Goal: Communication & Community: Answer question/provide support

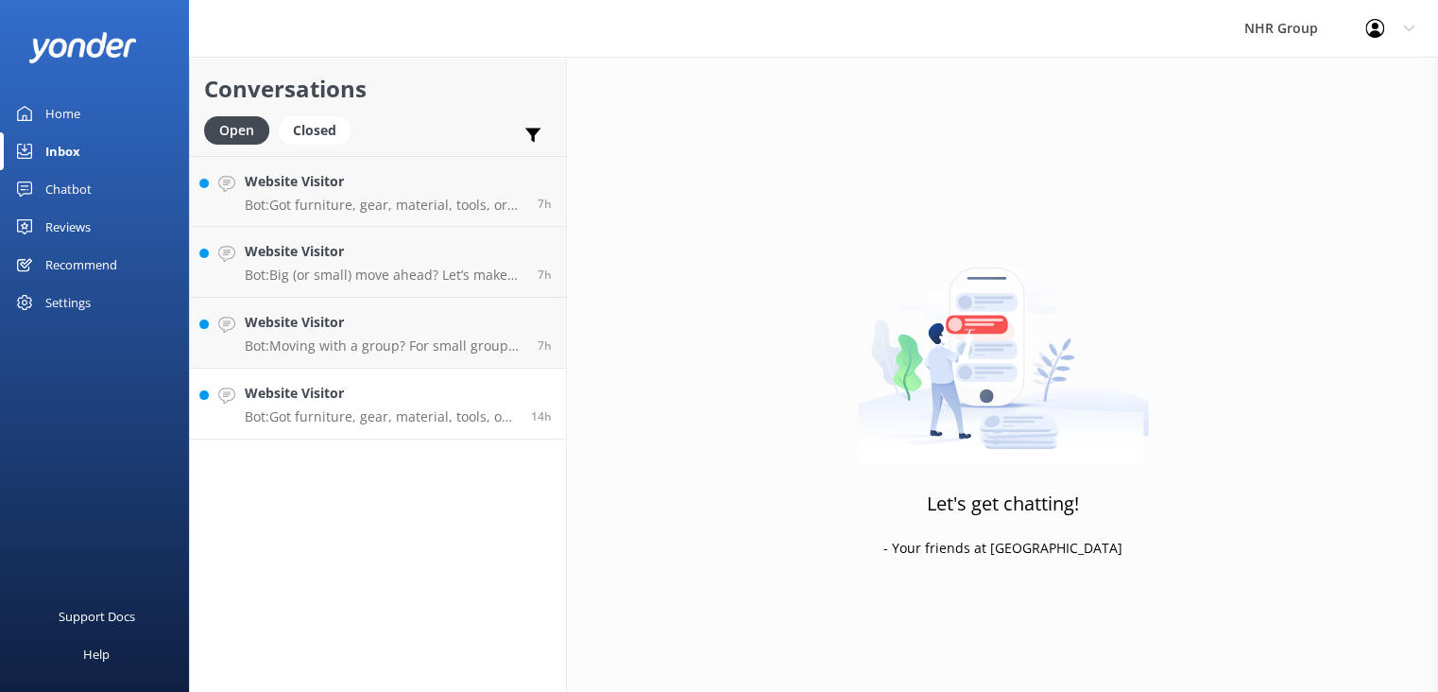
click at [355, 412] on p "Bot: Got furniture, gear, material, tools, or freight to move? Take our quiz to…" at bounding box center [381, 416] width 272 height 17
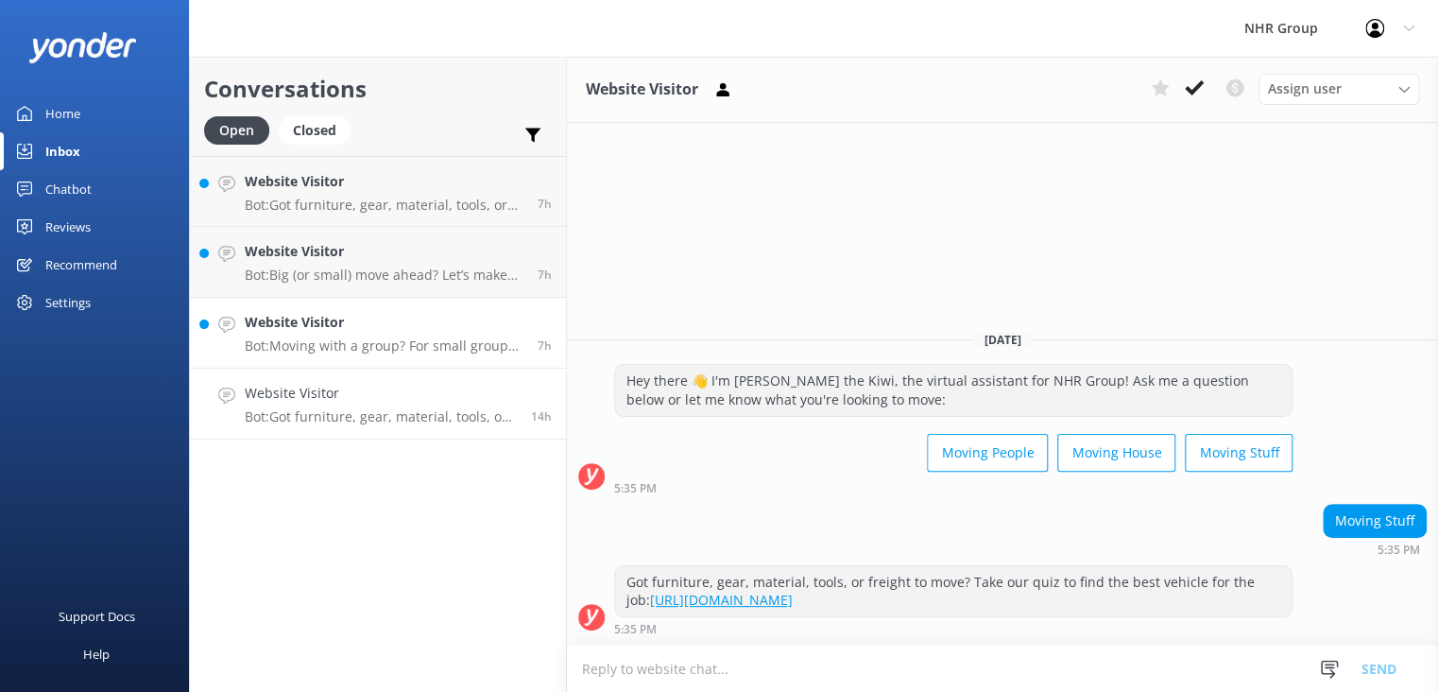
click at [422, 339] on p "Bot: Moving with a group? For small groups of 1–5 people, you can enquire about…" at bounding box center [384, 345] width 279 height 17
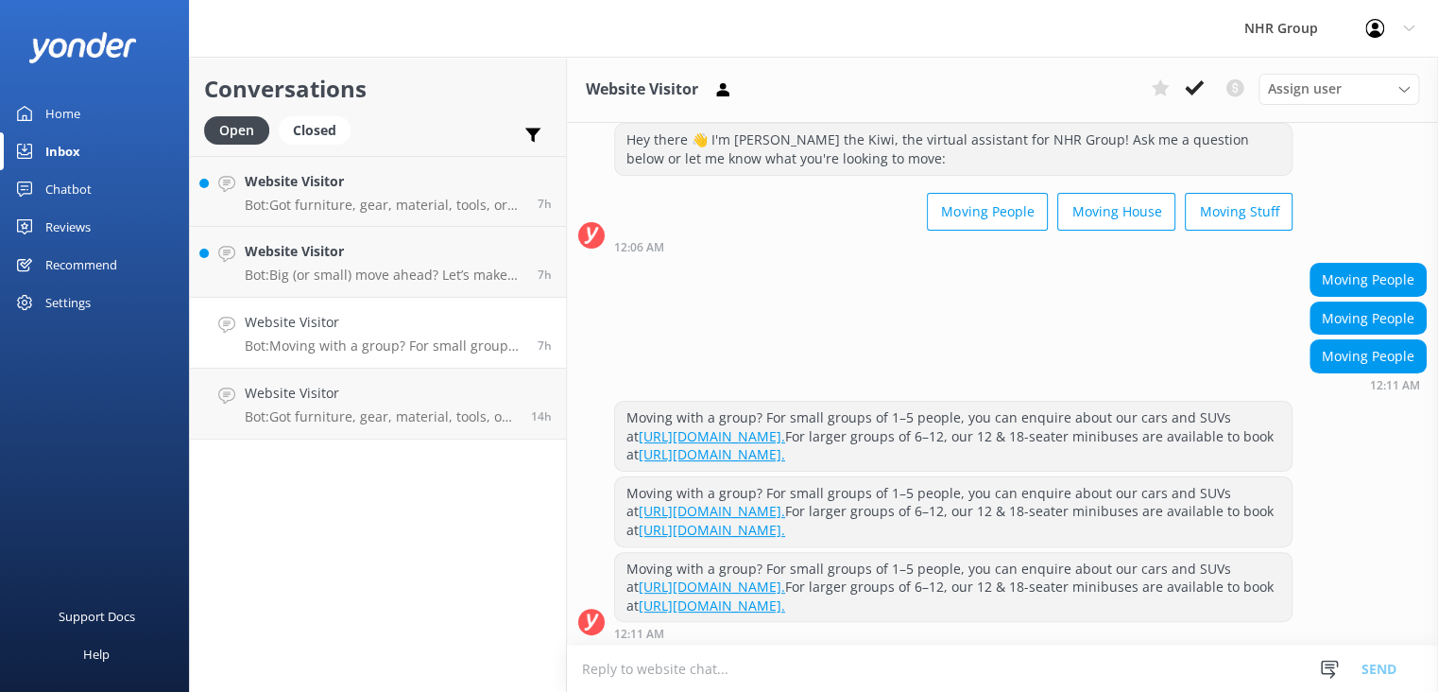
scroll to position [50, 0]
click at [782, 667] on textarea at bounding box center [1002, 668] width 871 height 46
type textarea "t"
type textarea "T"
type textarea "t"
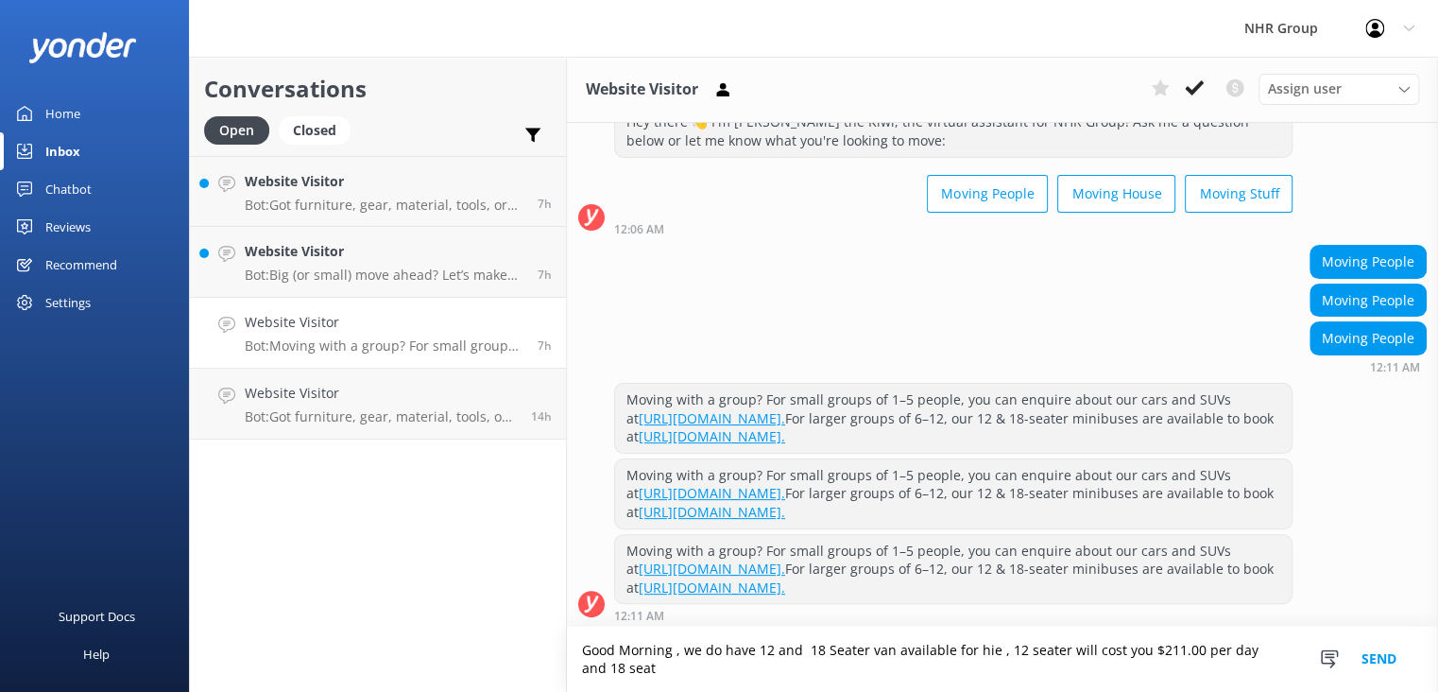
scroll to position [69, 0]
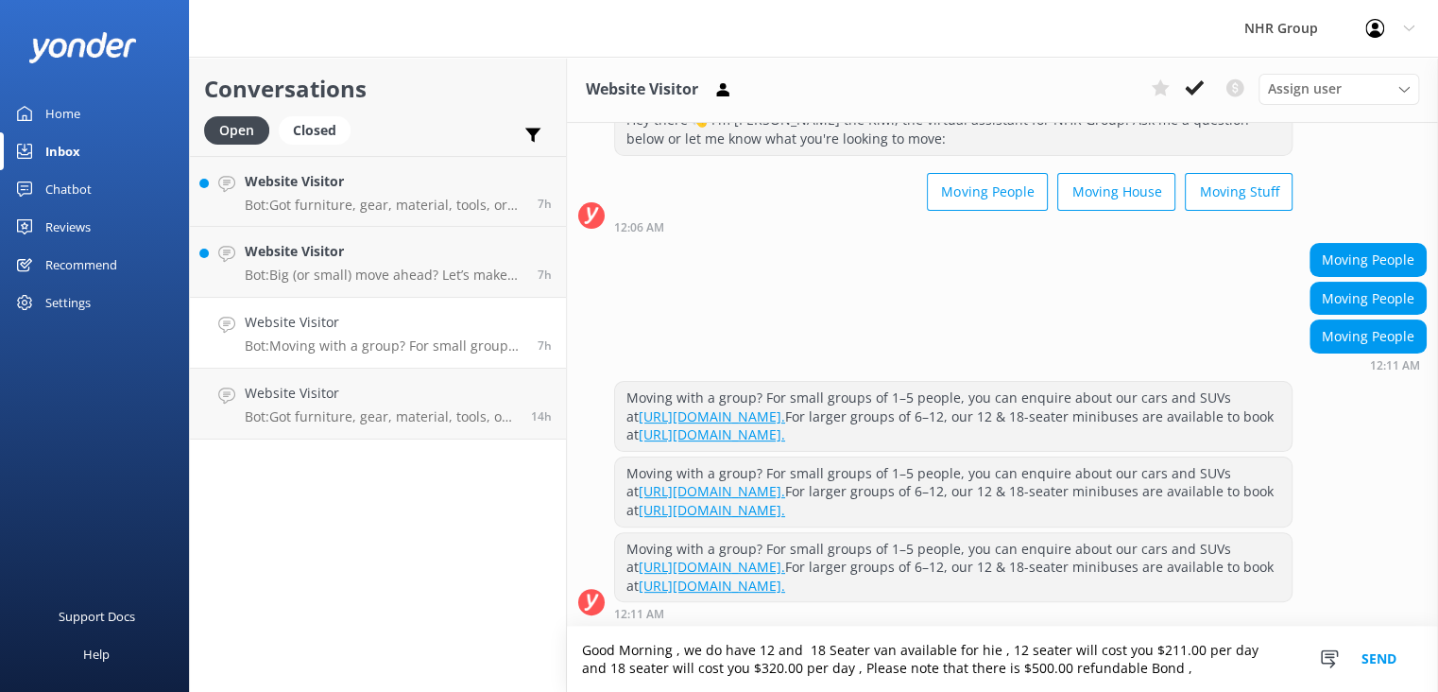
click at [822, 665] on textarea "Good Morning , we do have 12 and 18 Seater van available for hie , 12 seater wi…" at bounding box center [1002, 659] width 871 height 65
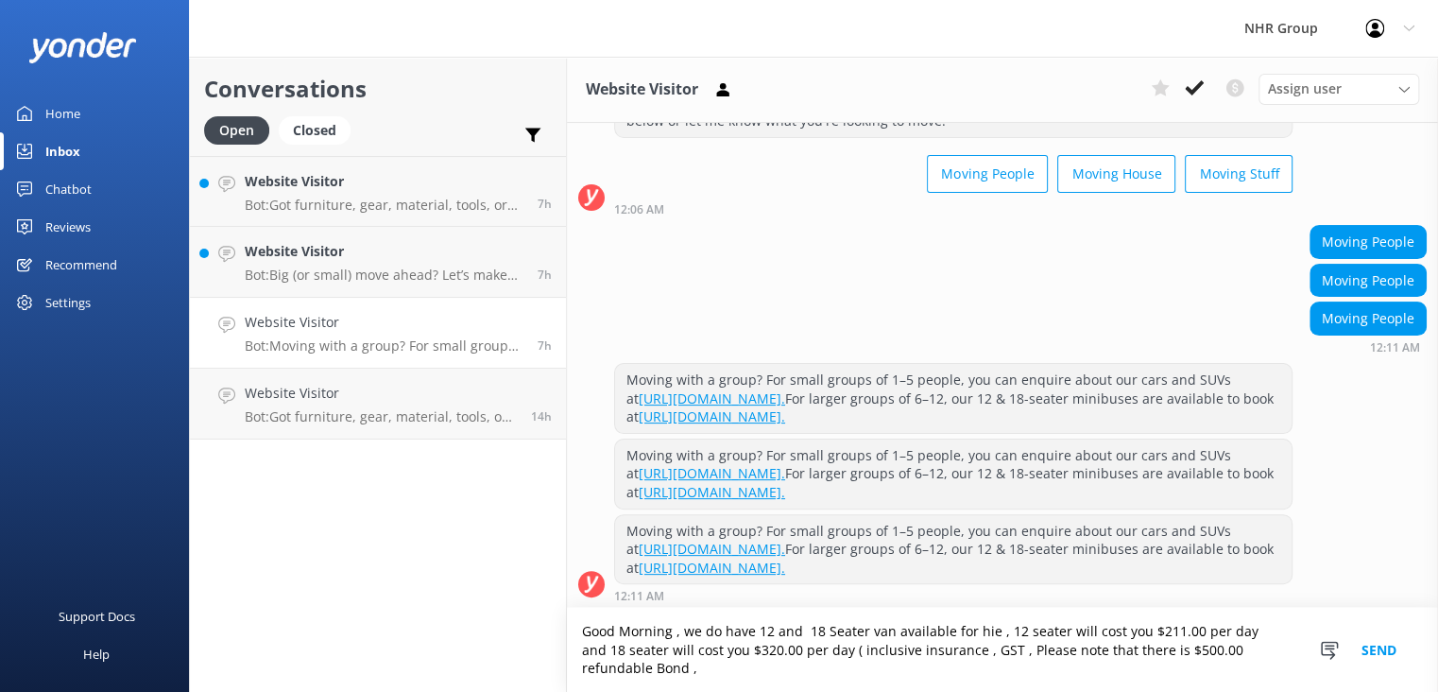
scroll to position [88, 0]
type textarea "Good Morning , we do have 12 and 18 Seater van available for hie , 12 seater wi…"
click at [1392, 648] on button "Send" at bounding box center [1379, 650] width 71 height 84
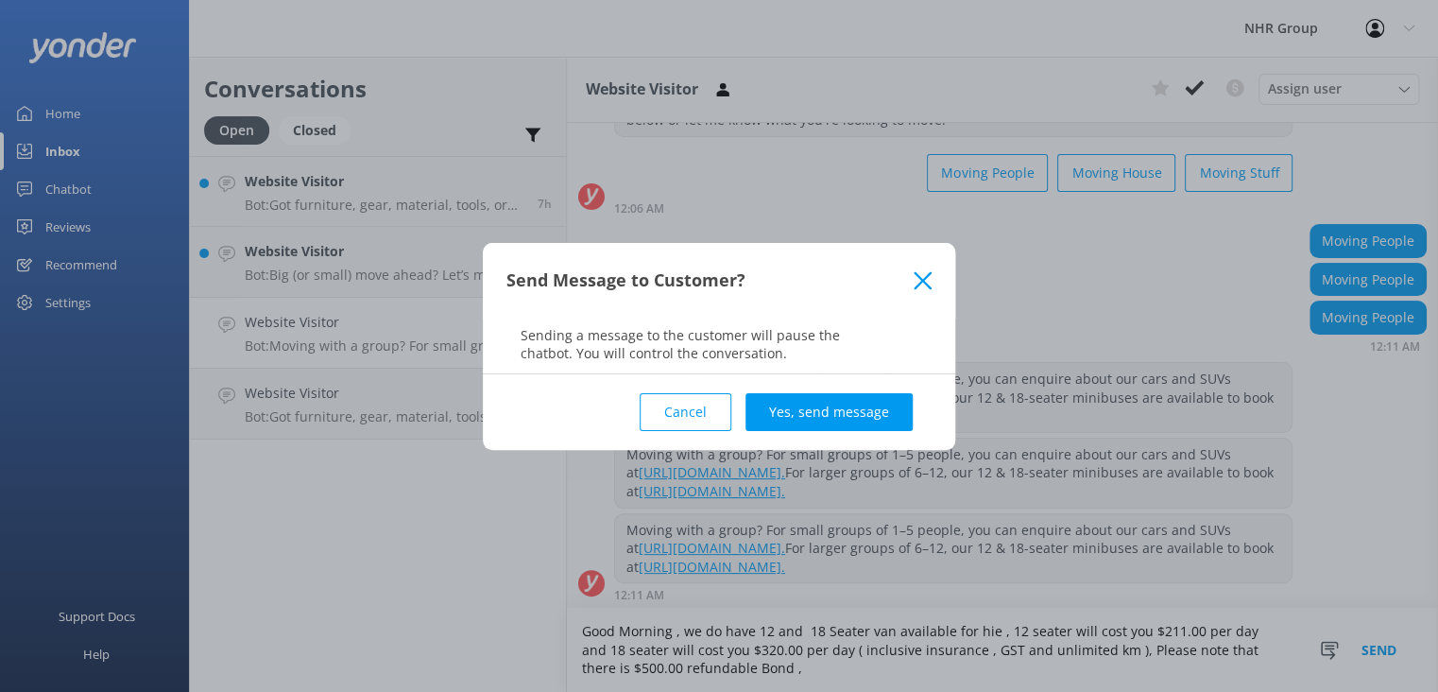
click at [808, 383] on div "Cancel Yes, send message" at bounding box center [719, 412] width 425 height 76
click at [836, 417] on button "Yes, send message" at bounding box center [829, 412] width 167 height 38
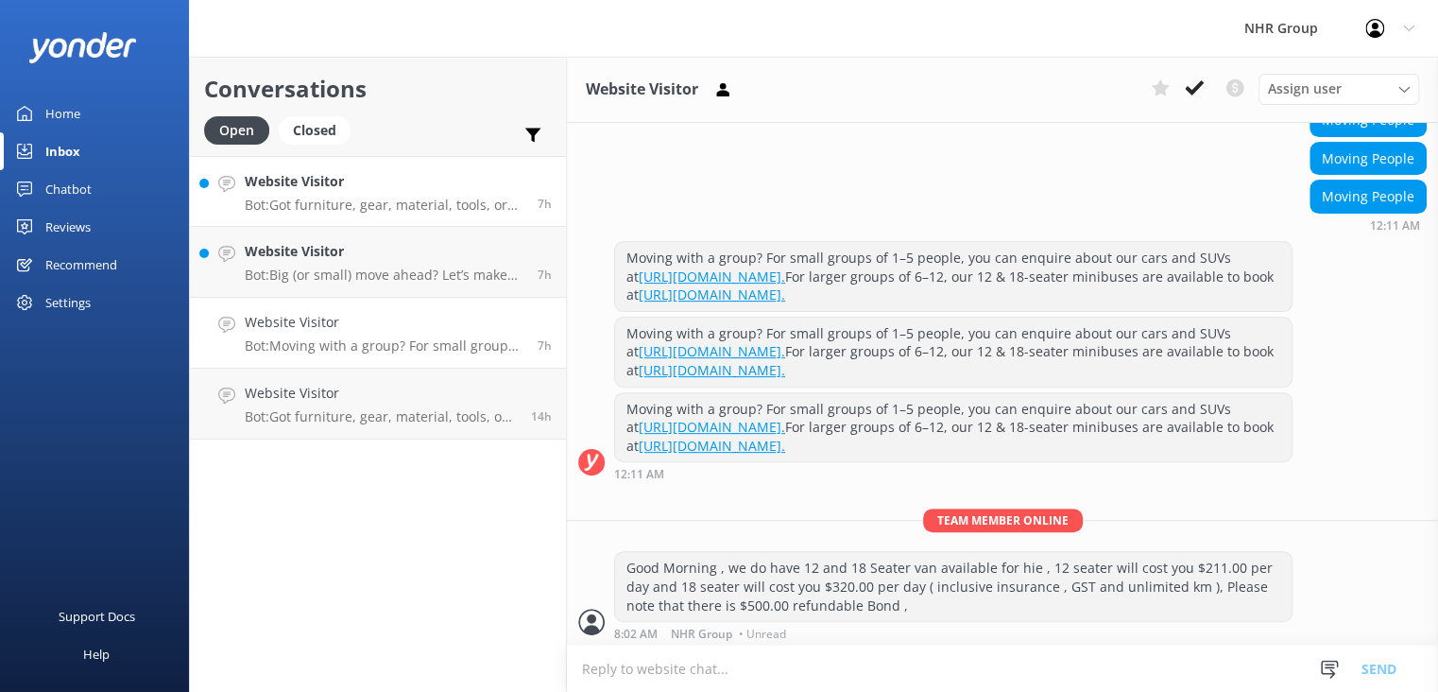
scroll to position [210, 0]
click at [355, 153] on div "Open Closed" at bounding box center [282, 138] width 156 height 45
click at [361, 202] on p "Bot: Got furniture, gear, material, tools, or freight to move? Take our quiz to…" at bounding box center [384, 205] width 279 height 17
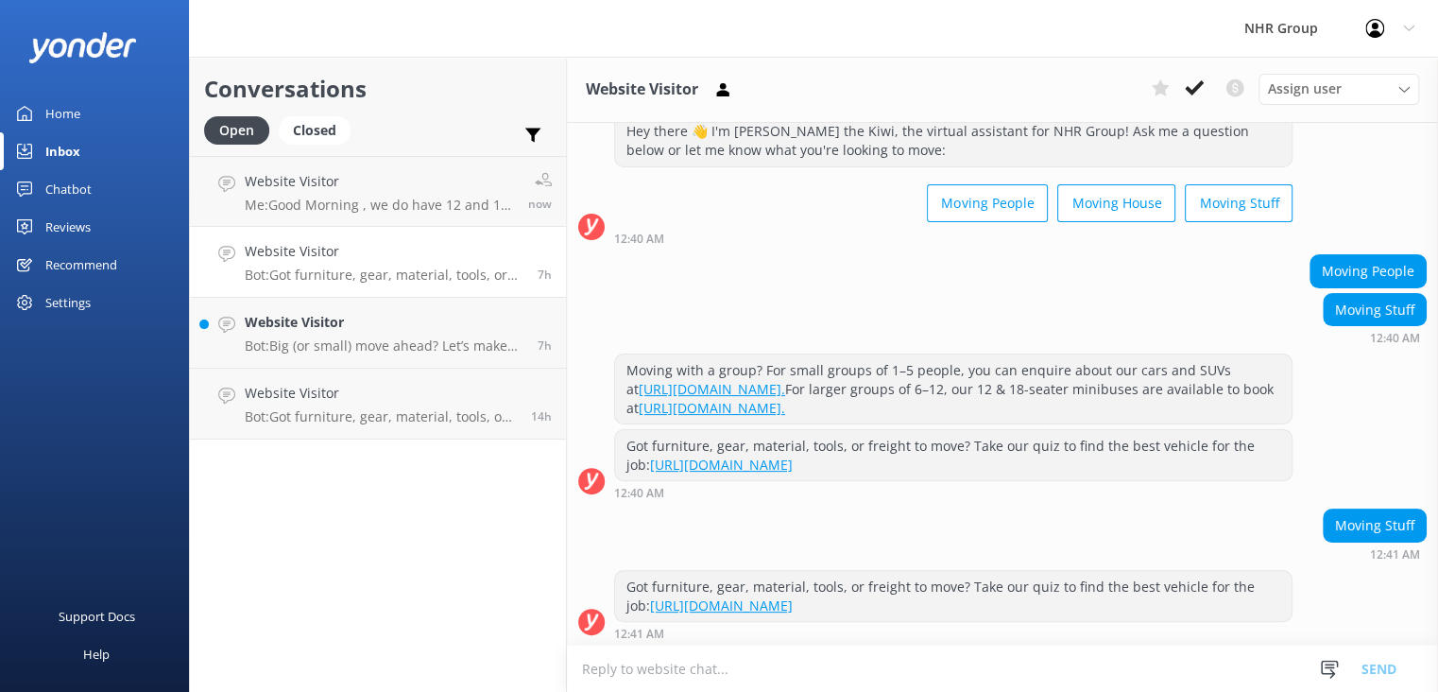
scroll to position [59, 0]
type textarea "g"
type textarea "Good Morning , what size truck are you looking for moving your stuff ?"
click at [1383, 672] on button "Send" at bounding box center [1379, 668] width 71 height 47
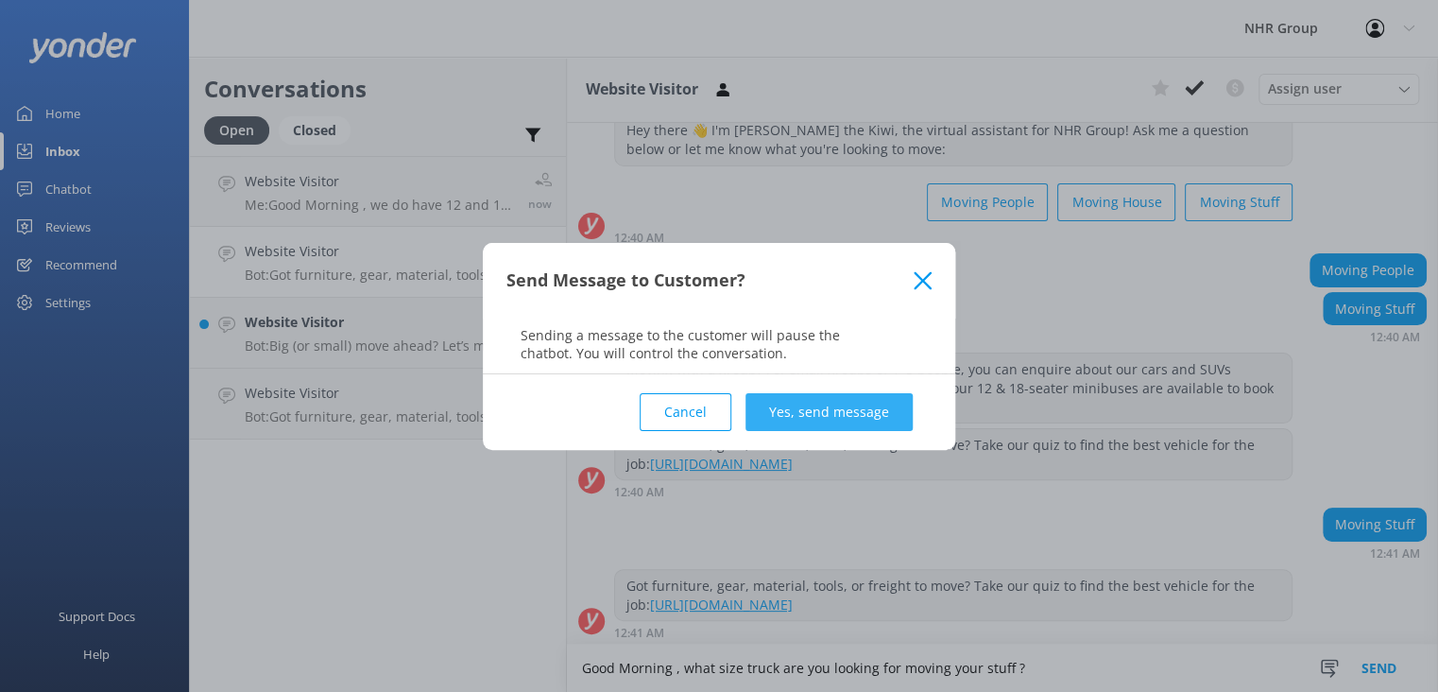
drag, startPoint x: 855, startPoint y: 389, endPoint x: 860, endPoint y: 408, distance: 19.5
click at [856, 399] on div "Cancel Yes, send message" at bounding box center [719, 412] width 425 height 76
click at [863, 416] on button "Yes, send message" at bounding box center [829, 412] width 167 height 38
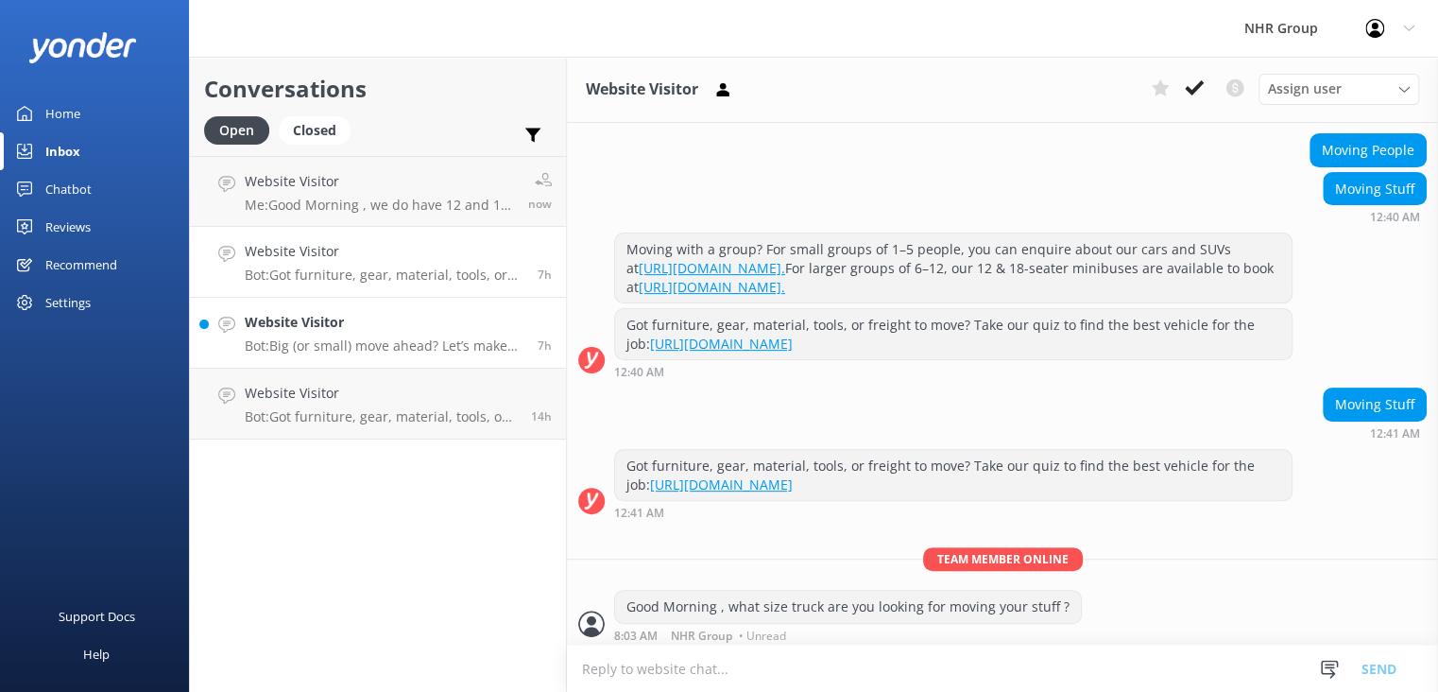
scroll to position [180, 0]
click at [410, 327] on h4 "Website Visitor" at bounding box center [384, 322] width 279 height 21
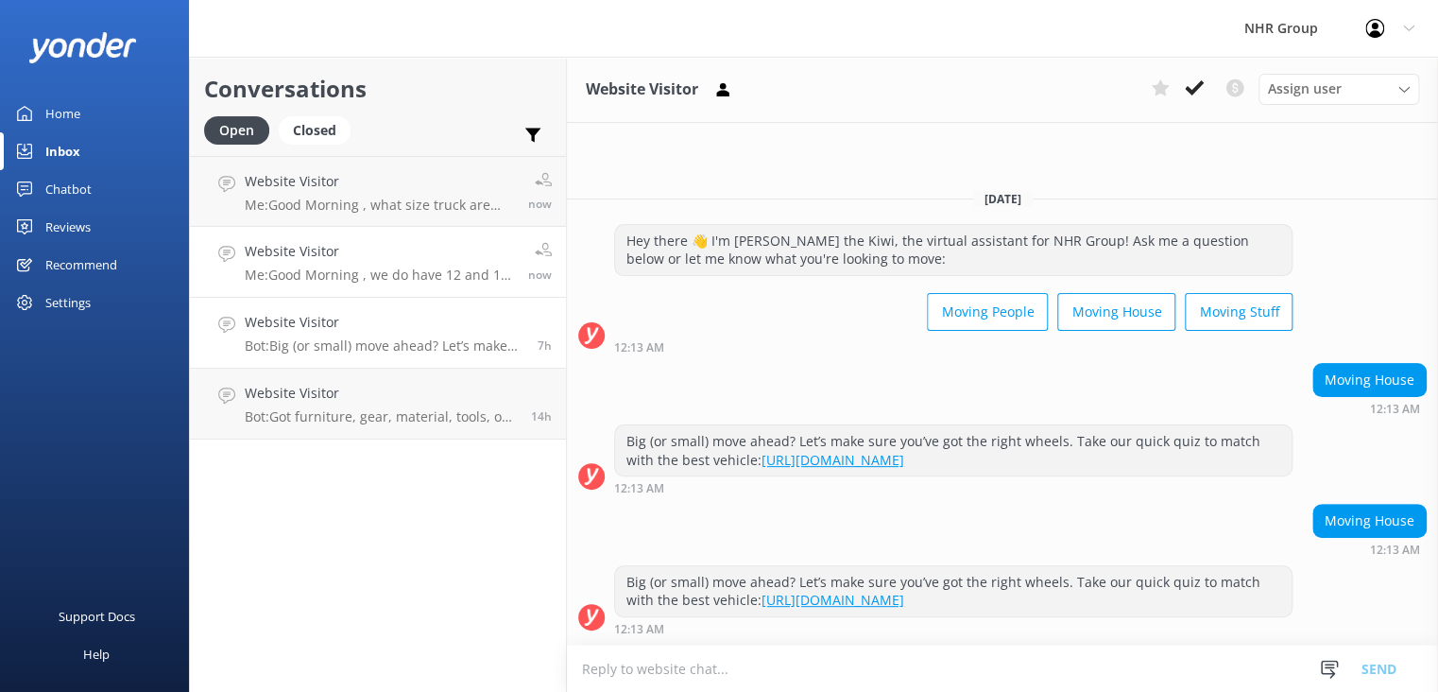
drag, startPoint x: 371, startPoint y: 266, endPoint x: 376, endPoint y: 280, distance: 14.0
click at [372, 266] on div "Website Visitor Me: Good Morning , we do have 12 and 18 Seater van available fo…" at bounding box center [379, 262] width 269 height 42
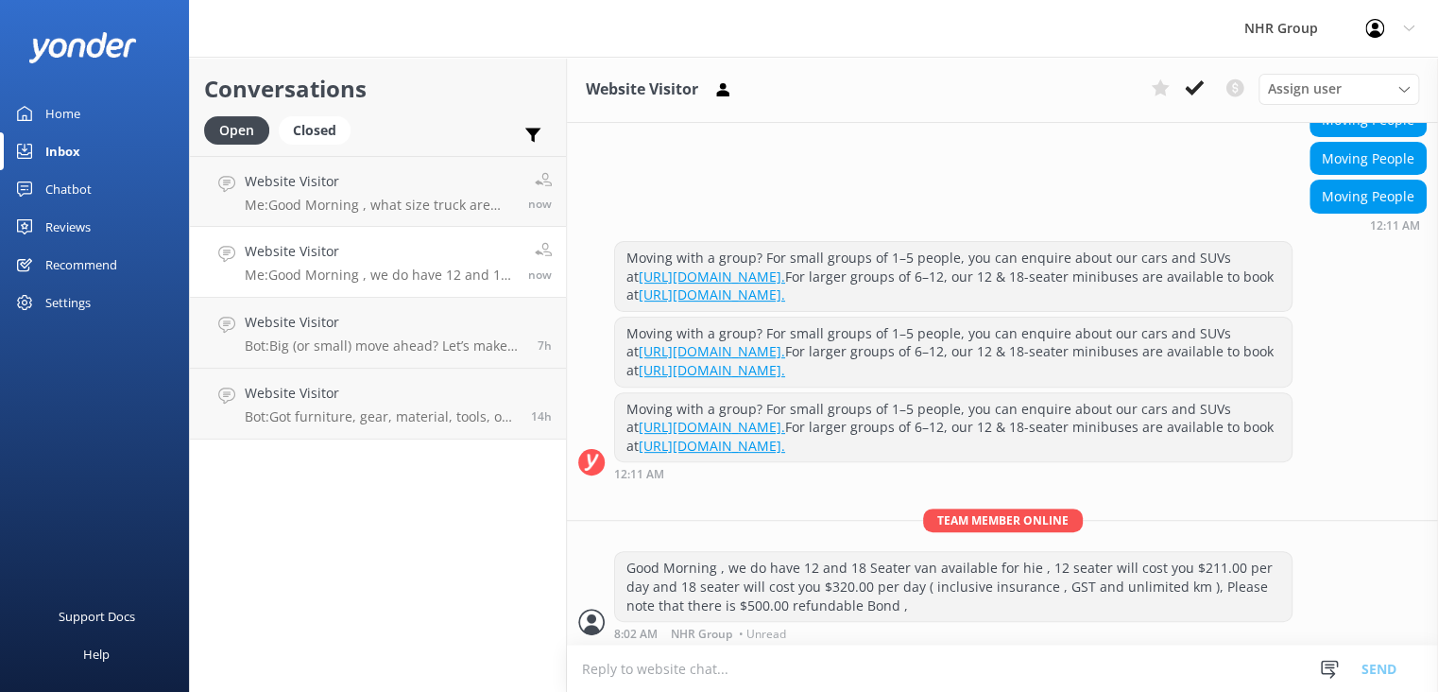
scroll to position [210, 0]
click at [324, 198] on p "Me: Good Morning , what size truck are you looking for moving your stuff ?" at bounding box center [379, 205] width 269 height 17
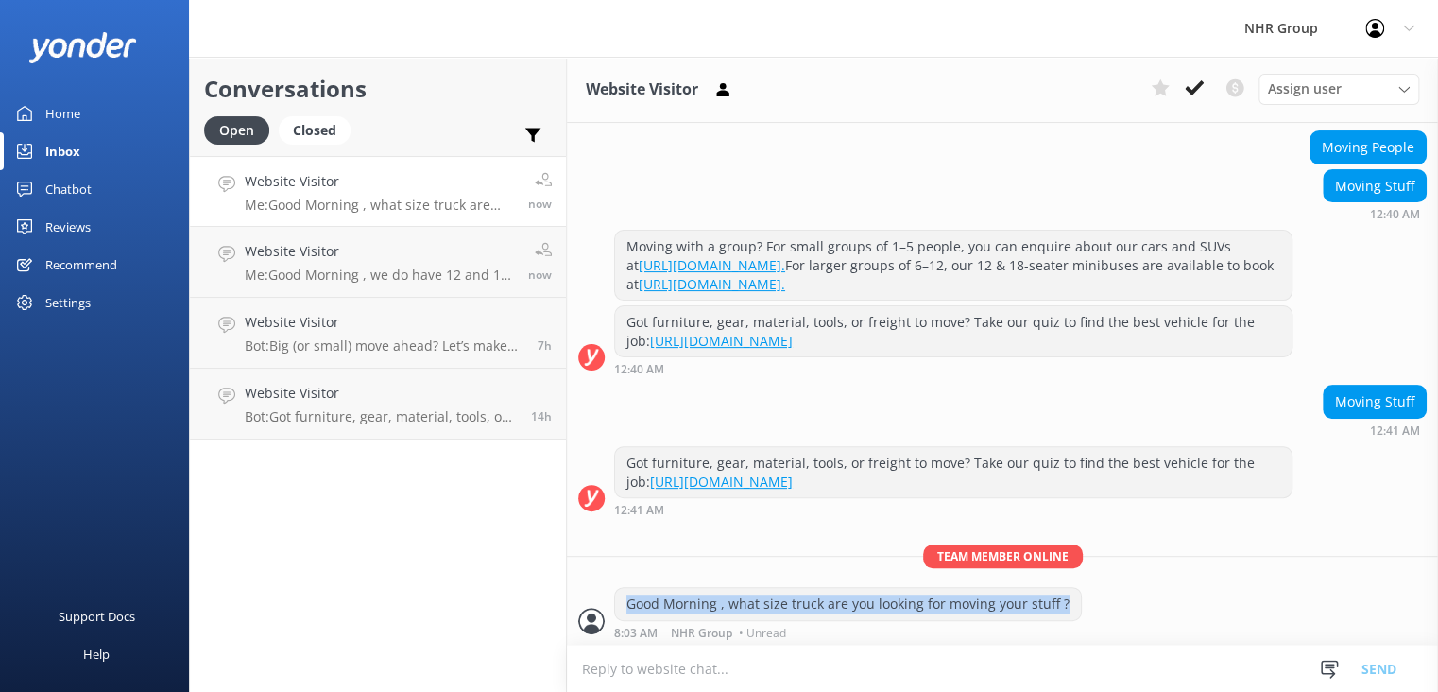
drag, startPoint x: 1060, startPoint y: 597, endPoint x: 622, endPoint y: 611, distance: 438.7
click at [622, 611] on div "Good Morning , what size truck are you looking for moving your stuff ?" at bounding box center [848, 604] width 466 height 32
copy div "Good Morning , what size truck are you looking for moving your stuff ?"
click at [368, 263] on div "Website Visitor Me: Good Morning , we do have 12 and 18 Seater van available fo…" at bounding box center [379, 262] width 269 height 42
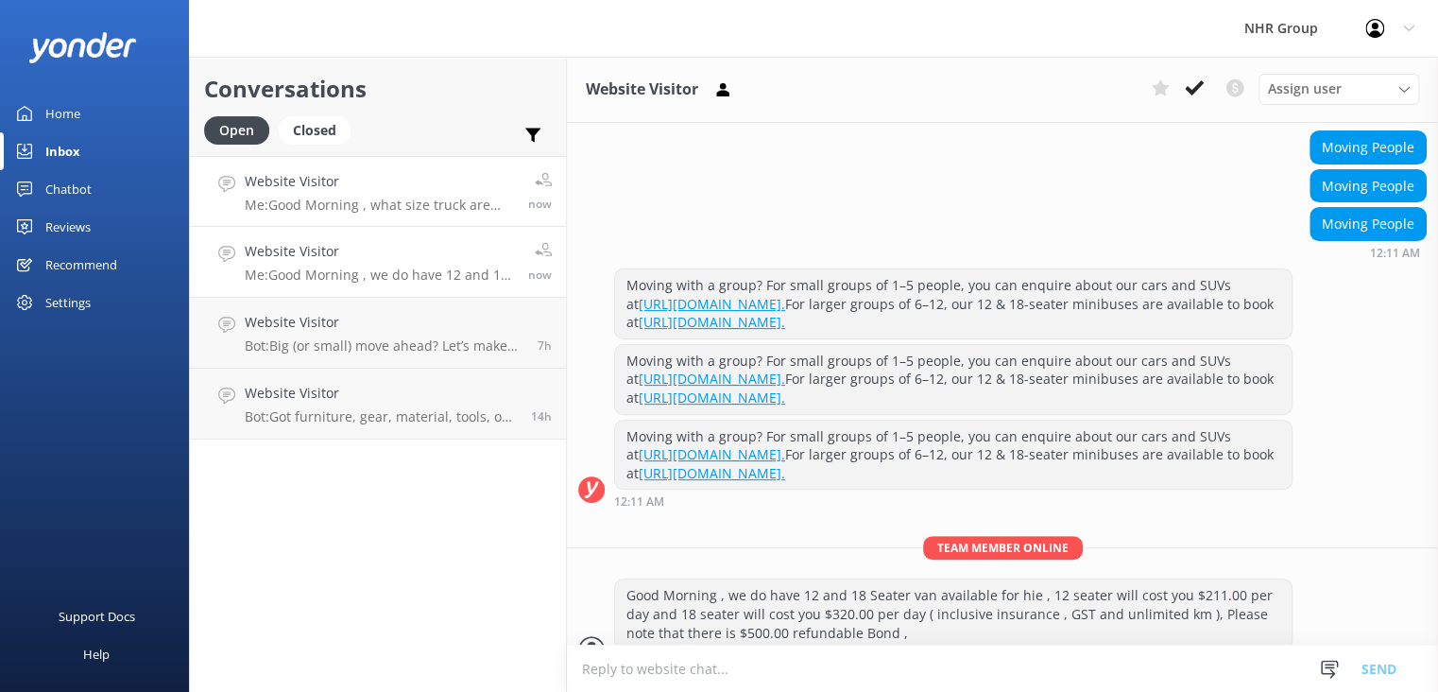
click at [392, 179] on h4 "Website Visitor" at bounding box center [379, 181] width 269 height 21
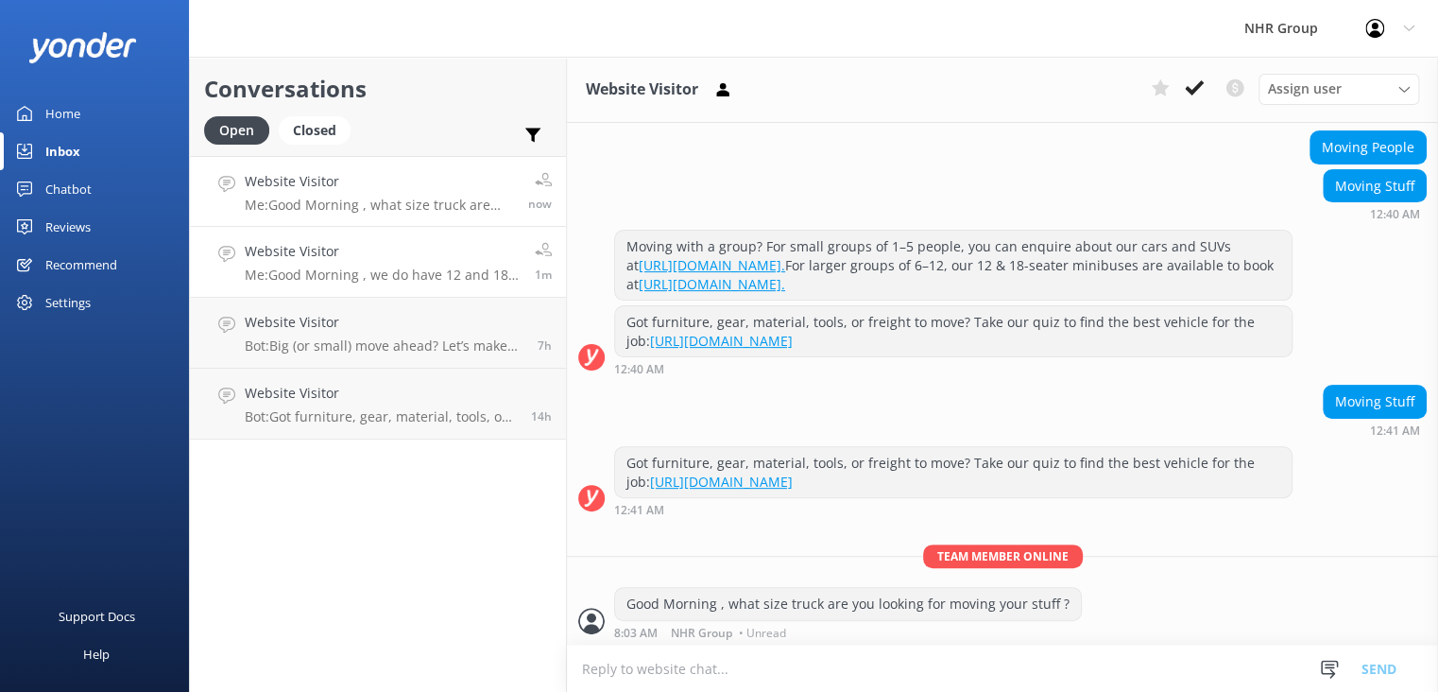
click at [439, 243] on h4 "Website Visitor" at bounding box center [383, 251] width 276 height 21
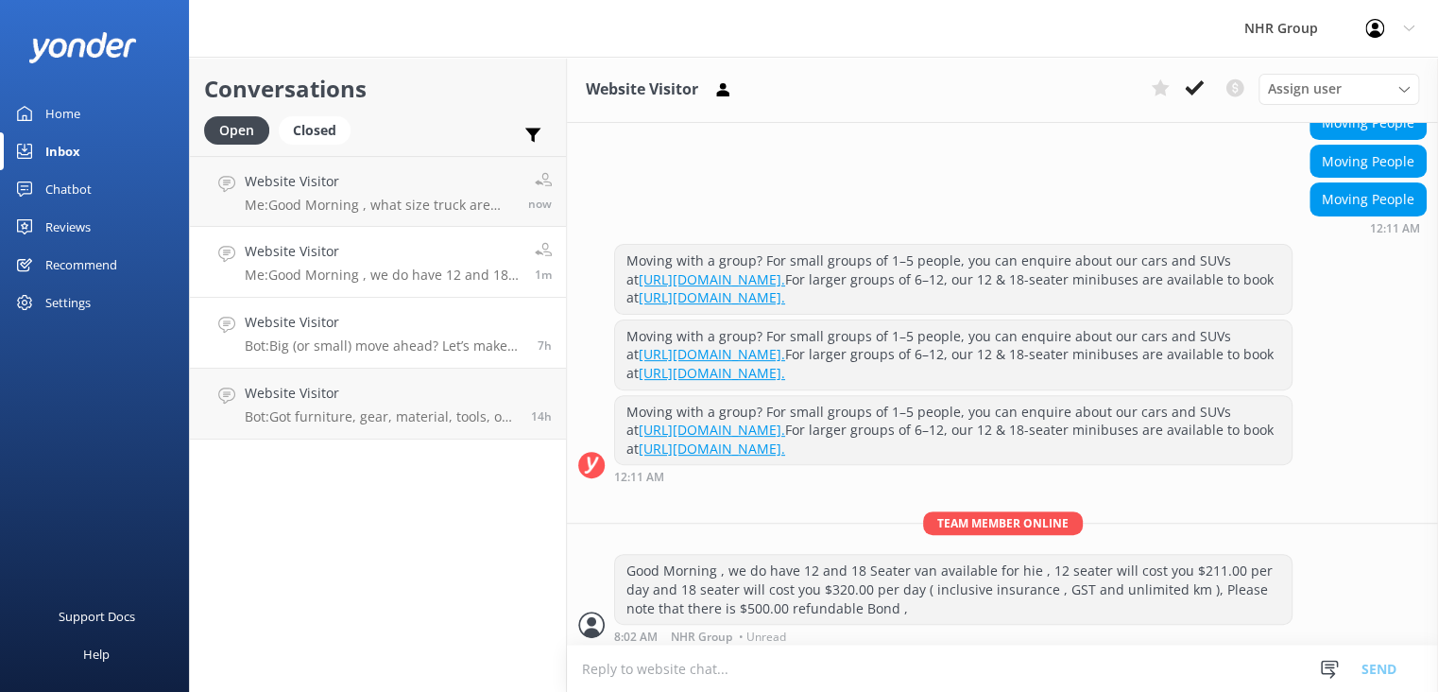
scroll to position [209, 0]
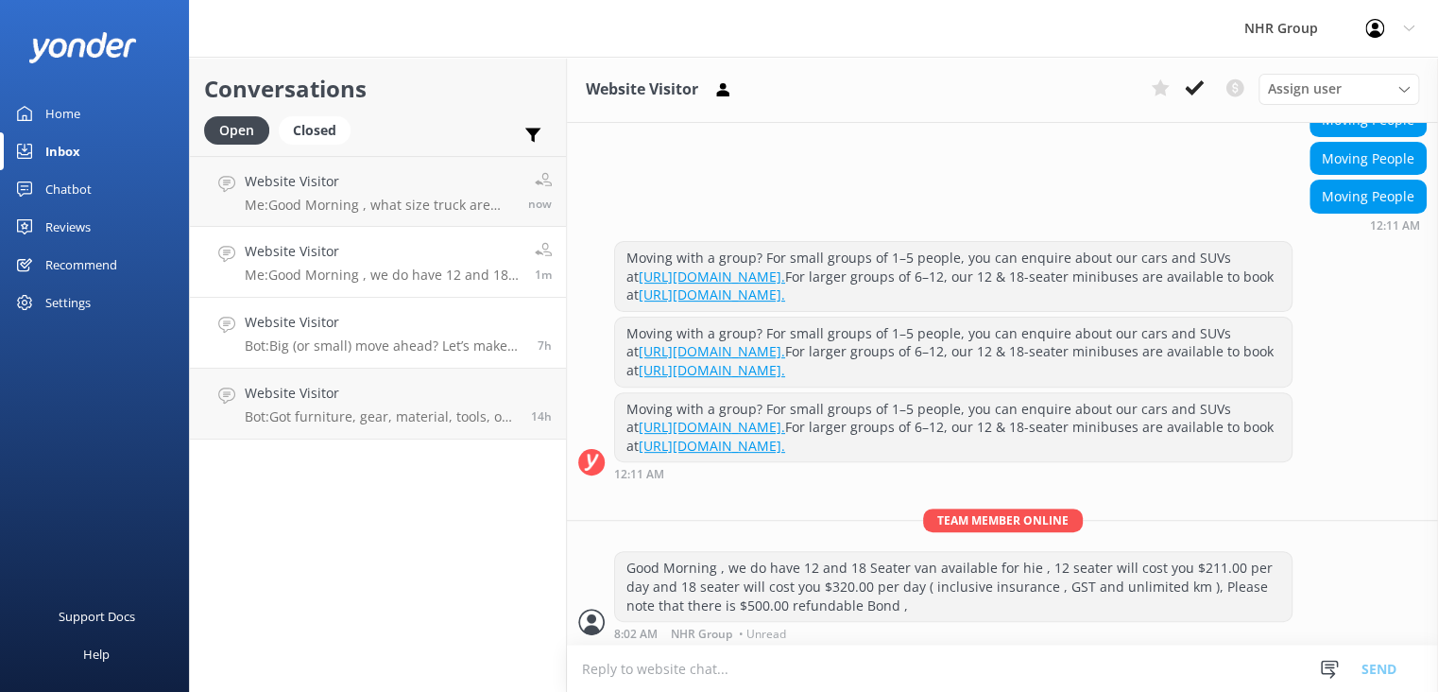
click at [431, 323] on h4 "Website Visitor" at bounding box center [384, 322] width 279 height 21
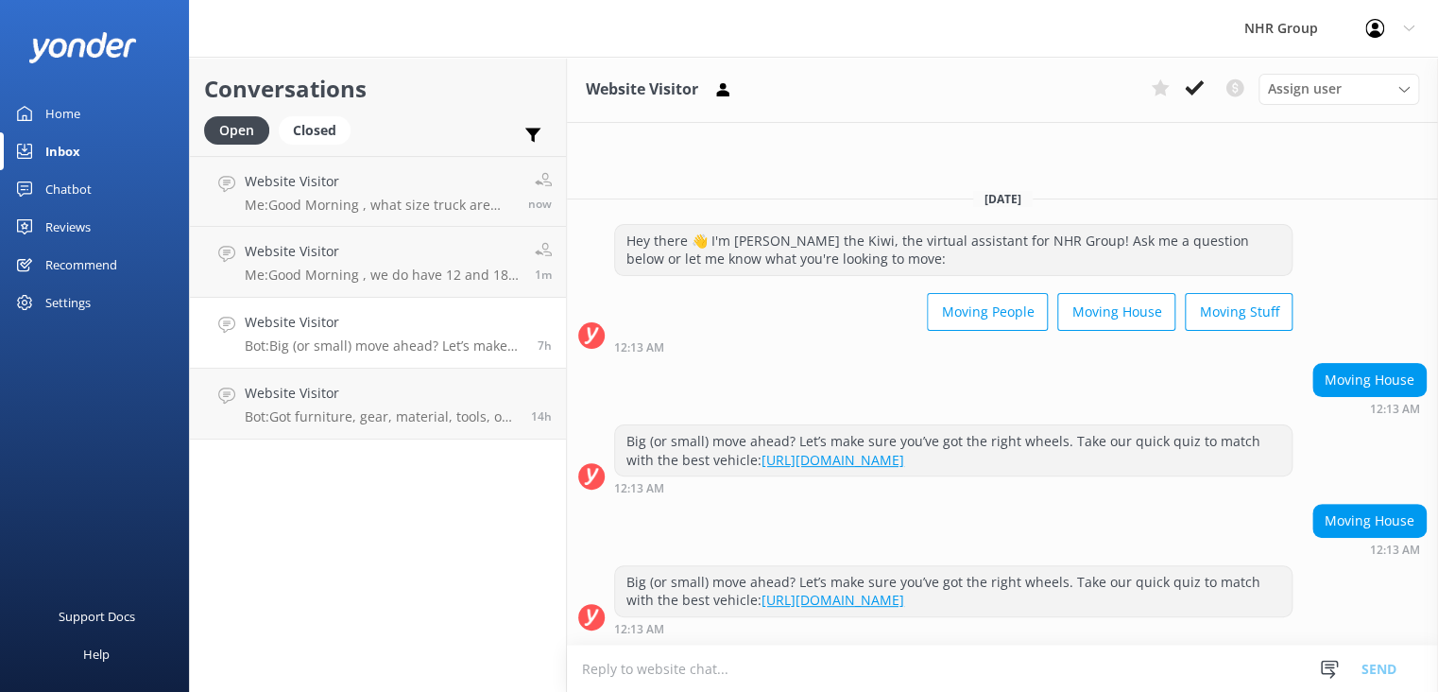
click at [662, 669] on textarea at bounding box center [1002, 668] width 871 height 46
paste textarea "Good Morning , what size truck are you looking for moving your stuff ?"
type textarea "Good Morning , what size truck are you looking for moving your stuff ?"
click at [1382, 669] on button "Send" at bounding box center [1379, 668] width 71 height 47
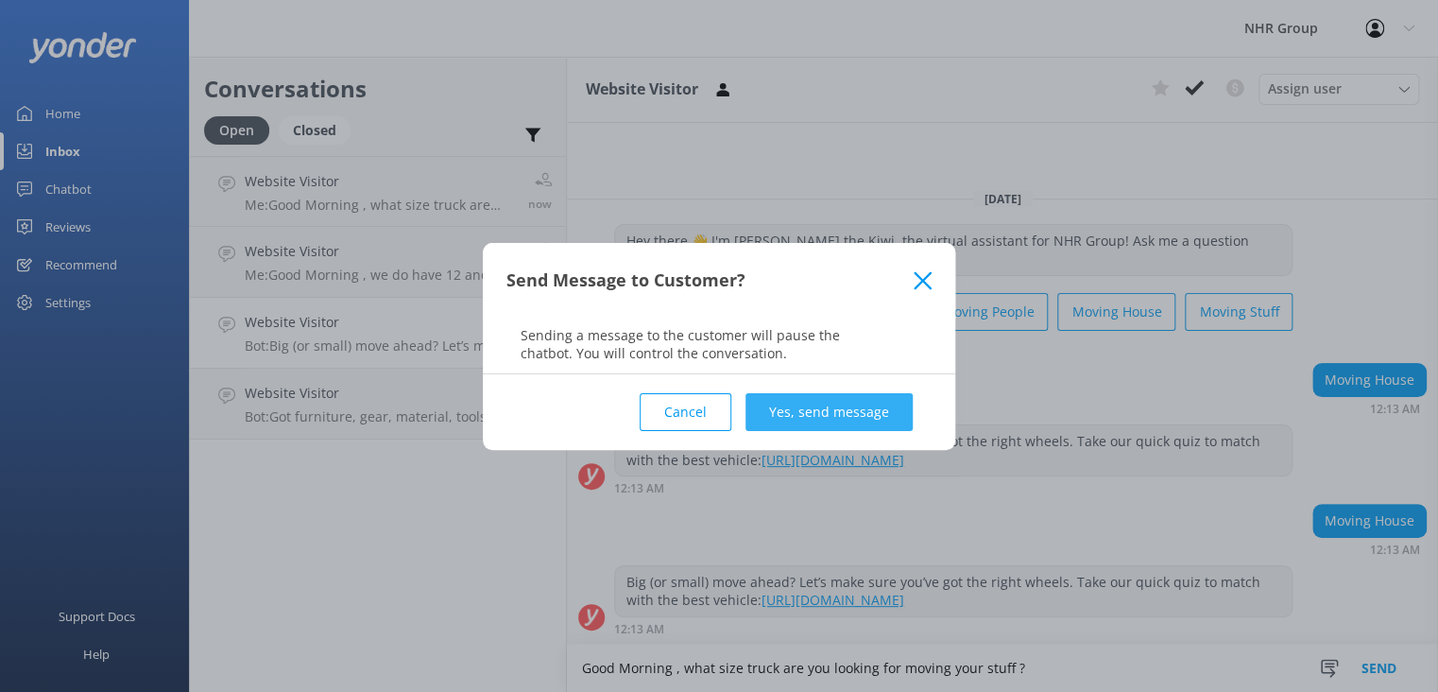
click at [876, 429] on button "Yes, send message" at bounding box center [829, 412] width 167 height 38
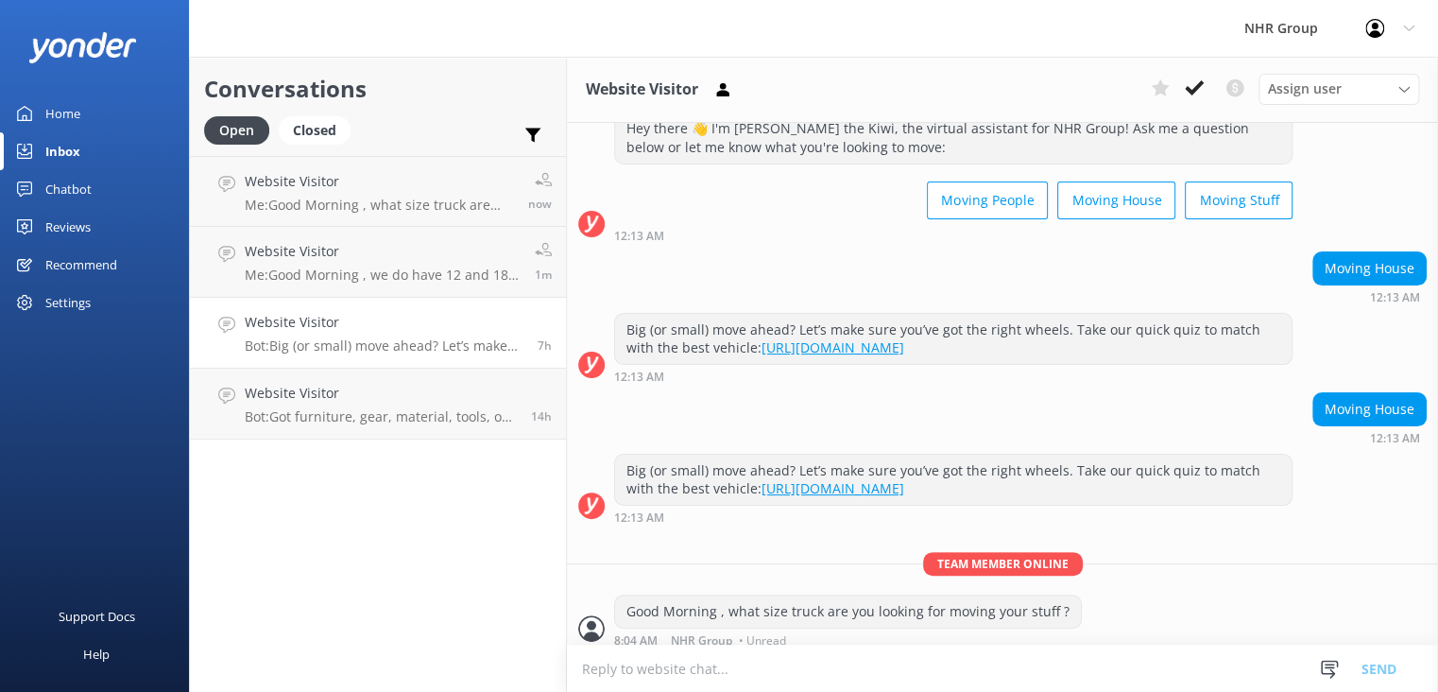
scroll to position [68, 0]
